Goal: Task Accomplishment & Management: Manage account settings

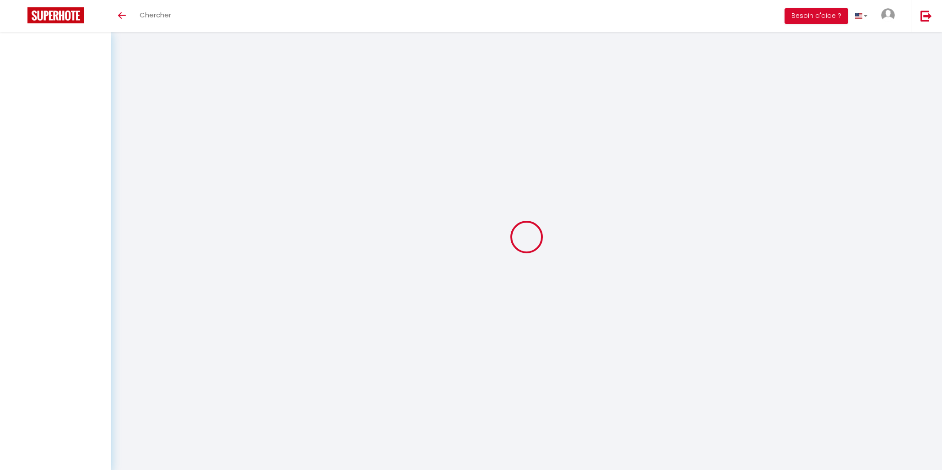
select select
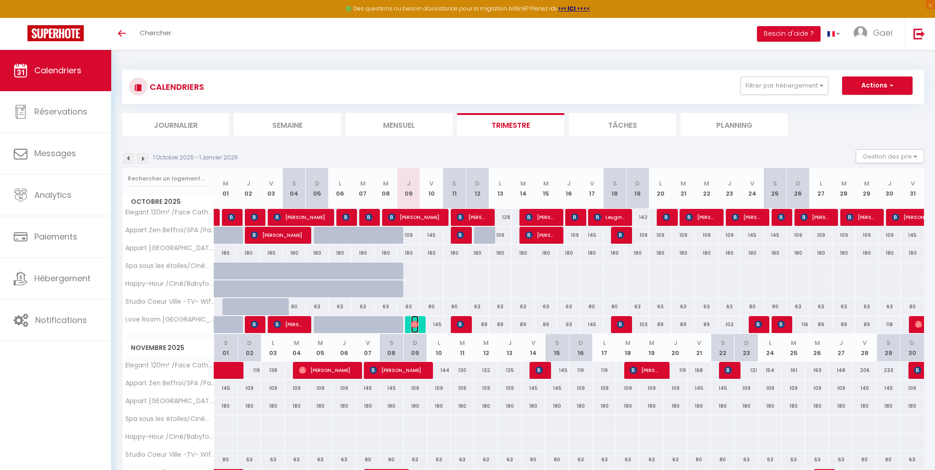
click at [416, 327] on img at bounding box center [414, 323] width 7 height 7
select select "OK"
select select "0"
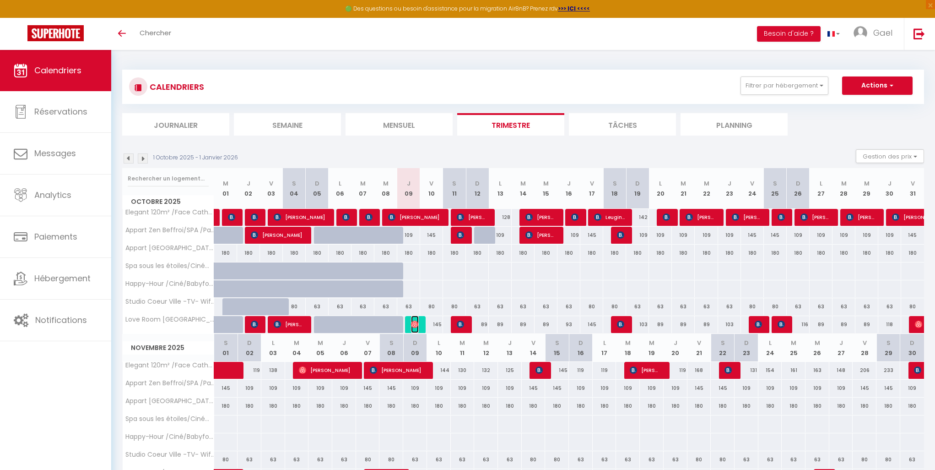
select select "1"
select select
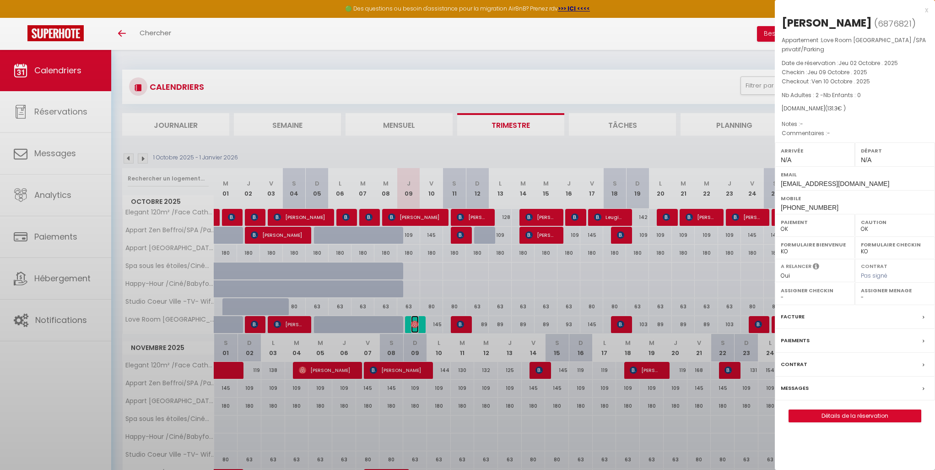
select select "42636"
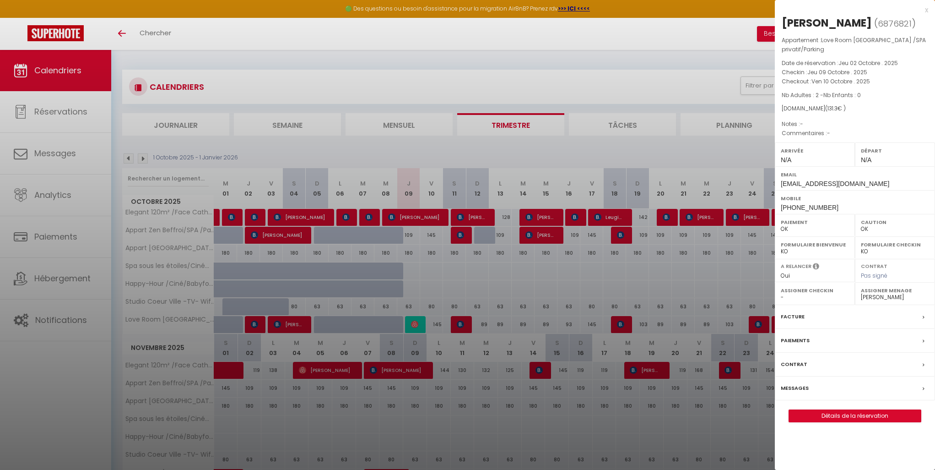
click at [537, 292] on div at bounding box center [467, 235] width 935 height 470
